Goal: Find contact information: Obtain details needed to contact an individual or organization

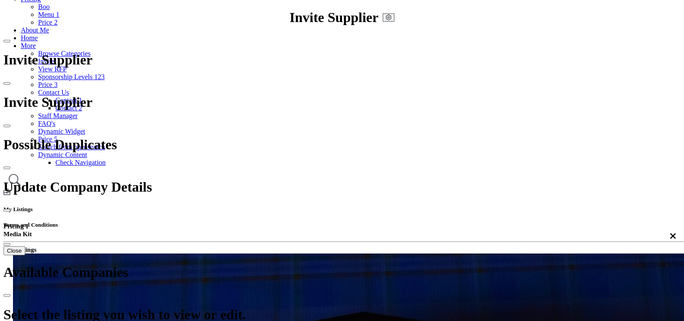
scroll to position [54, 0]
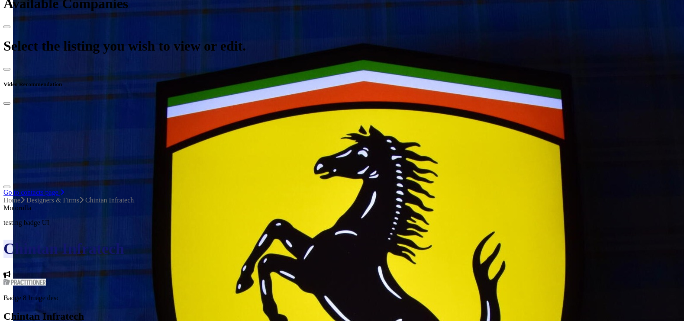
scroll to position [541, 0]
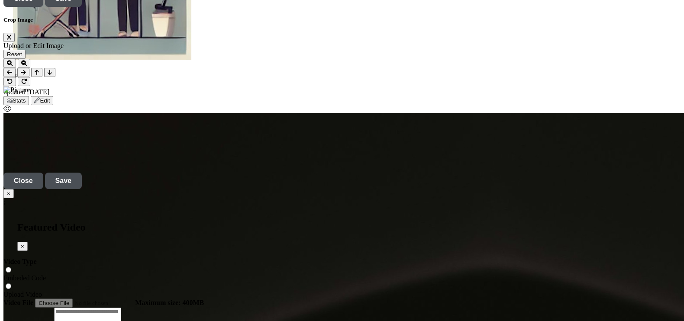
scroll to position [2978, 0]
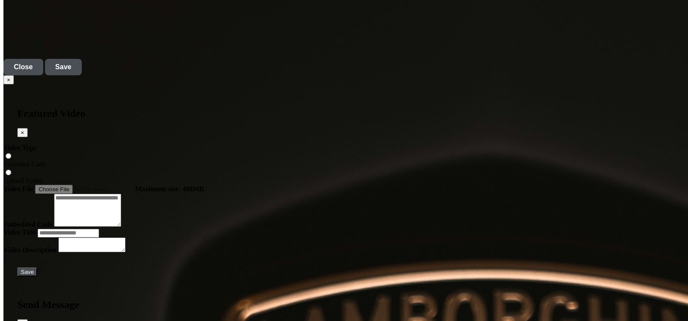
click at [28, 319] on button "×" at bounding box center [22, 323] width 10 height 9
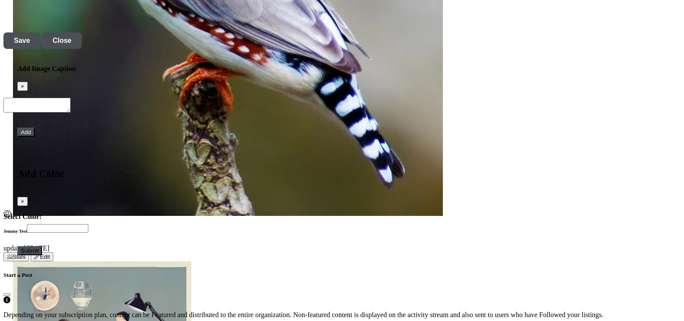
scroll to position [2167, 0]
